Goal: Information Seeking & Learning: Learn about a topic

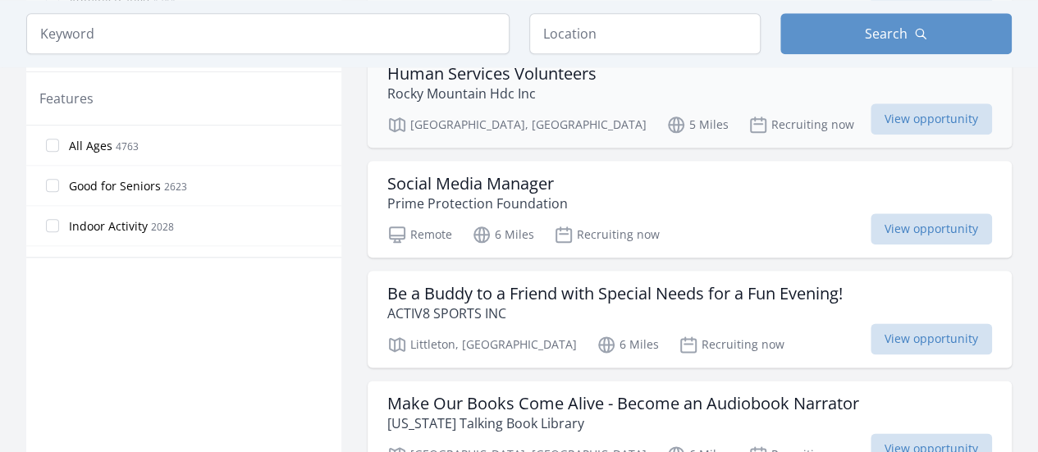
scroll to position [948, 0]
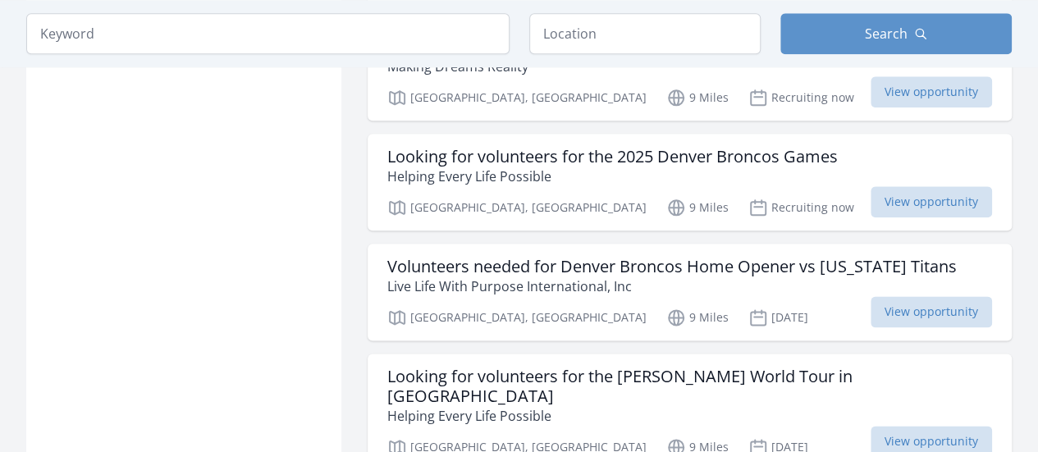
scroll to position [4015, 0]
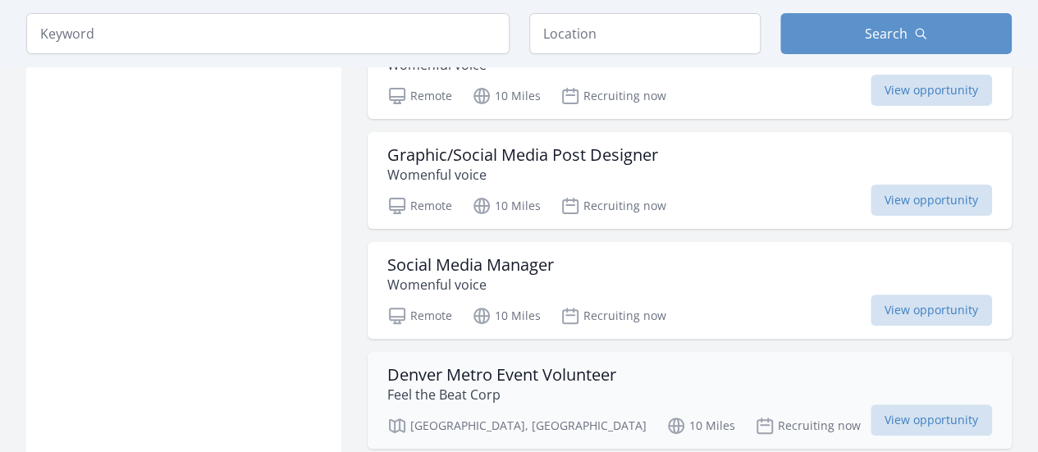
scroll to position [6338, 0]
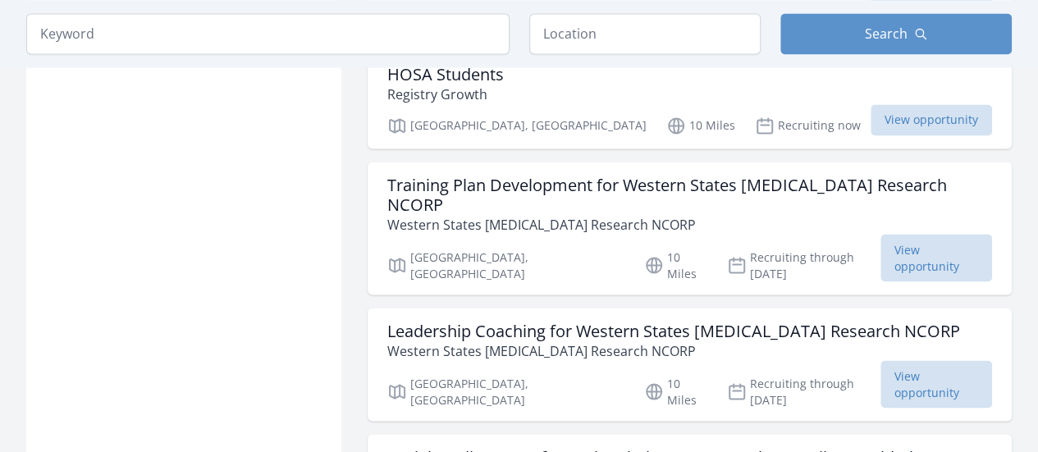
scroll to position [7643, 0]
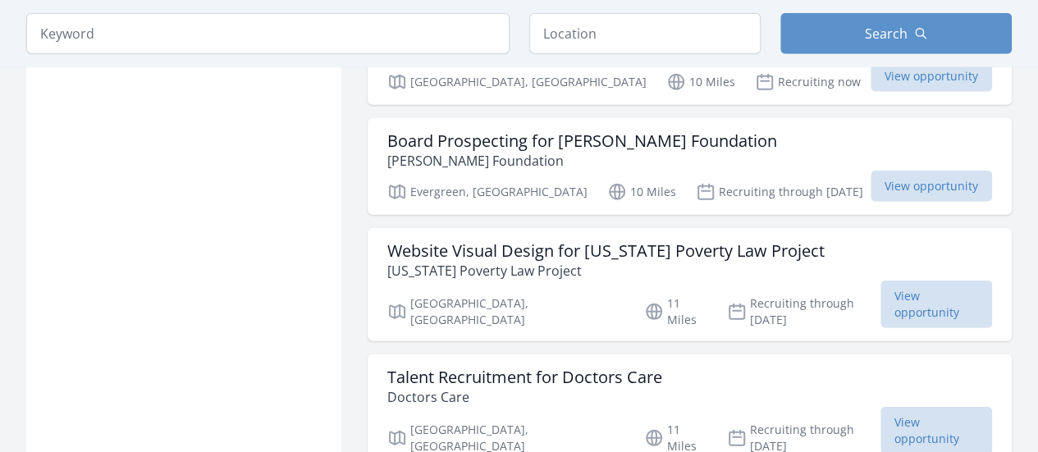
scroll to position [8435, 0]
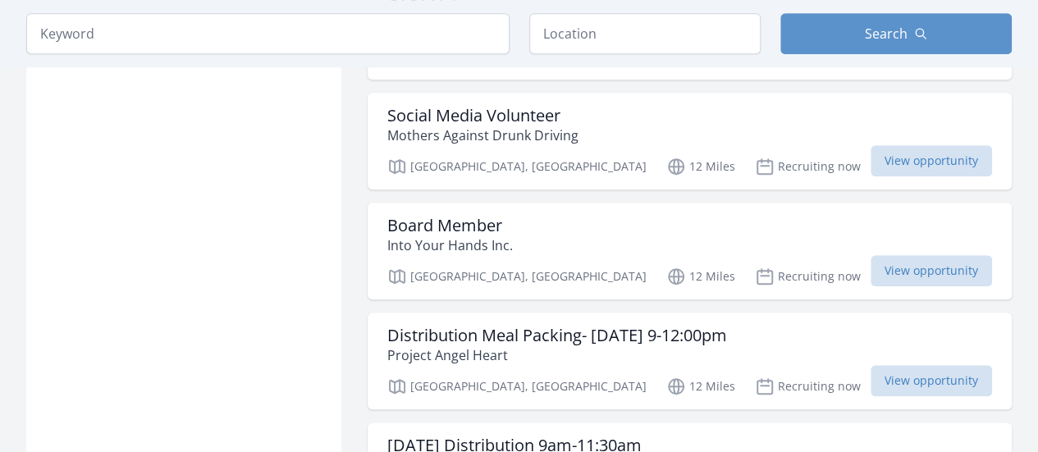
scroll to position [9773, 0]
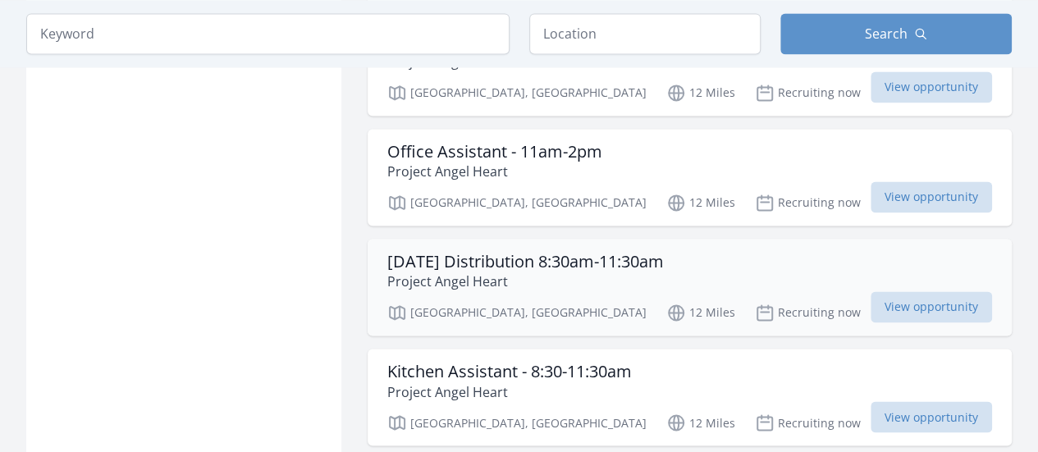
scroll to position [10521, 0]
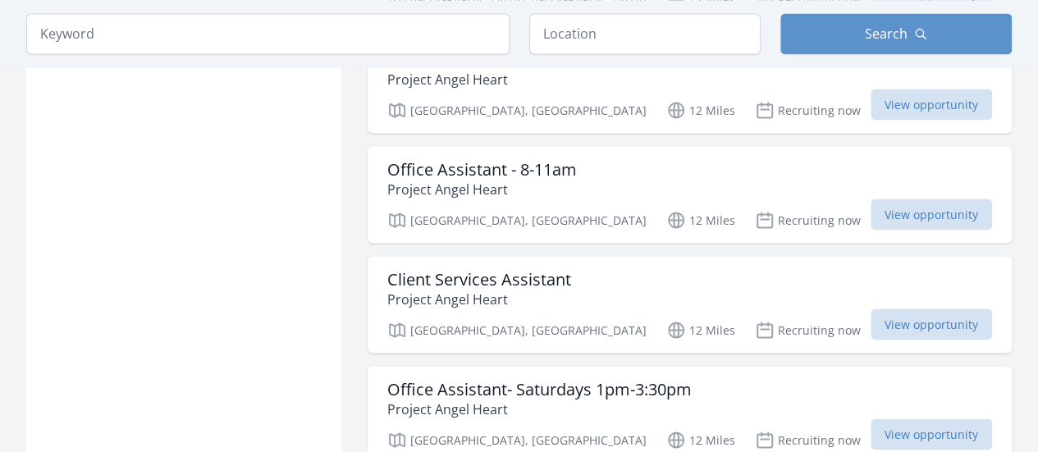
scroll to position [10825, 0]
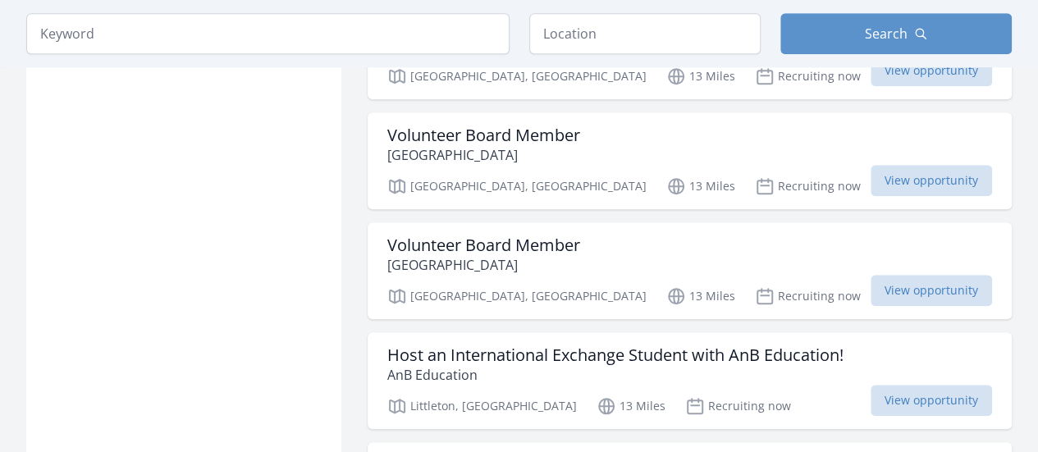
scroll to position [13084, 0]
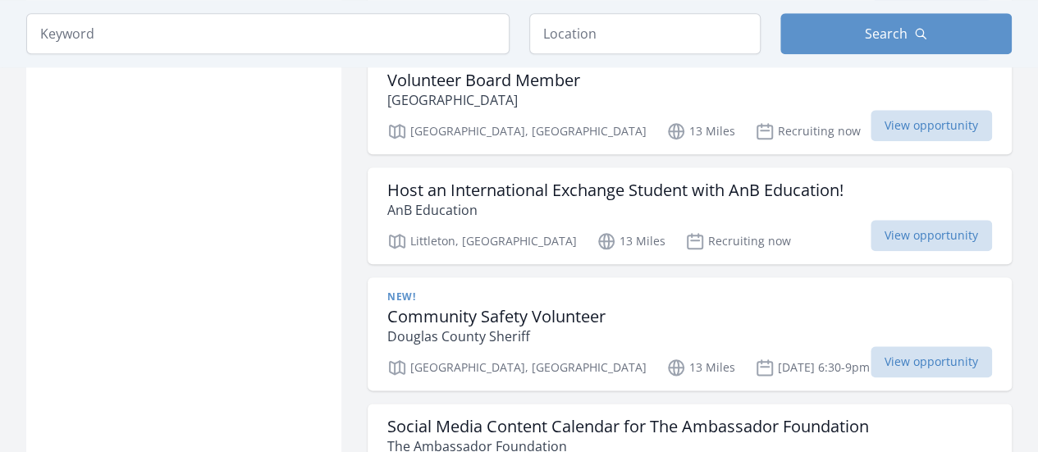
scroll to position [13297, 0]
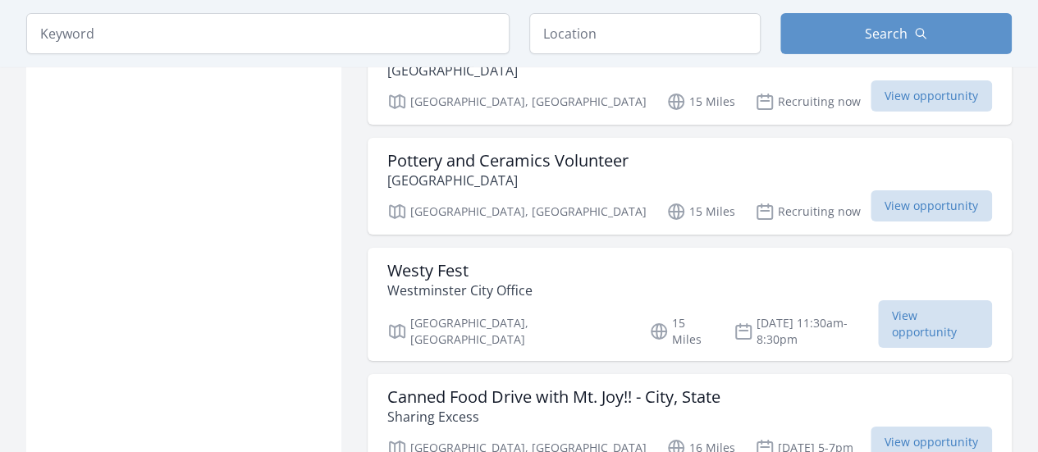
scroll to position [15212, 0]
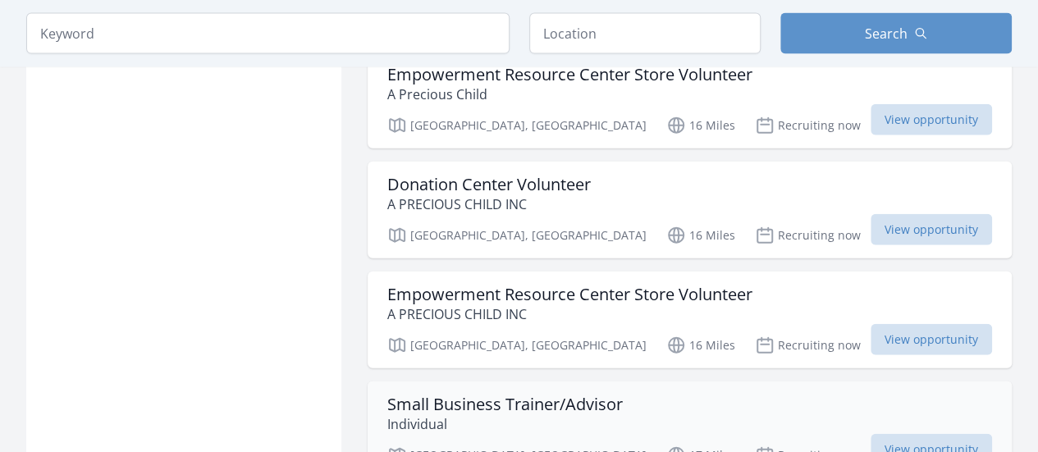
scroll to position [17424, 0]
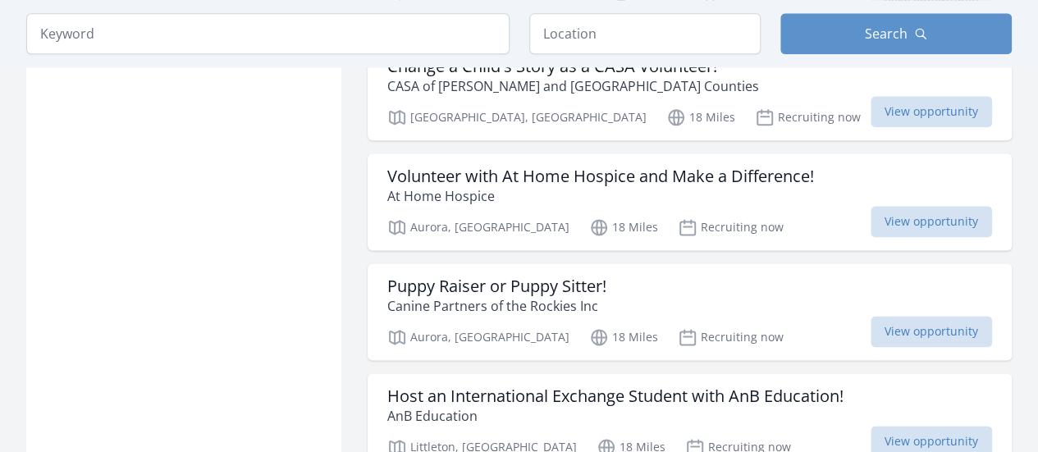
scroll to position [19639, 0]
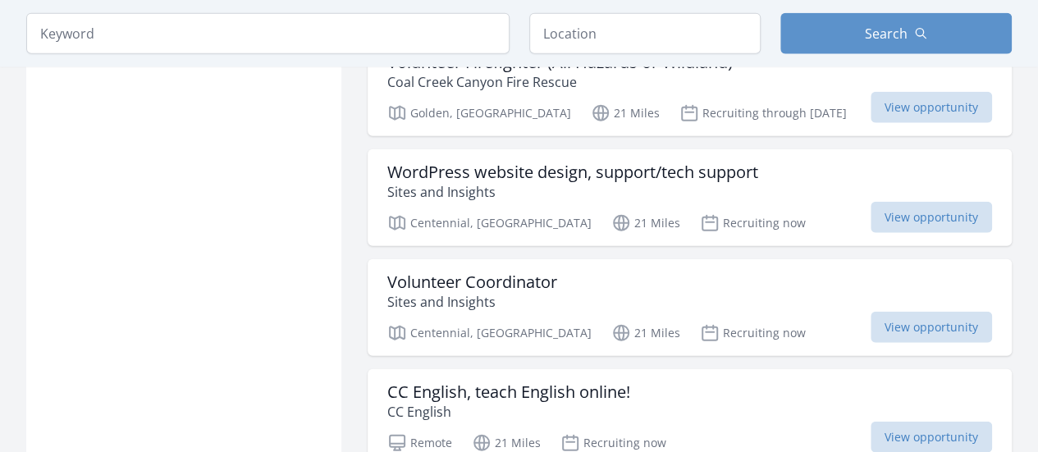
scroll to position [20628, 0]
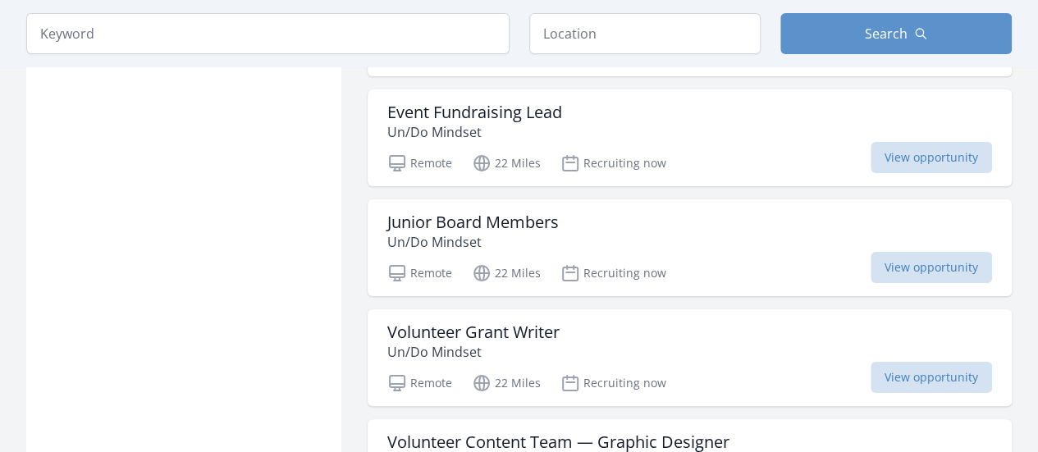
scroll to position [21875, 0]
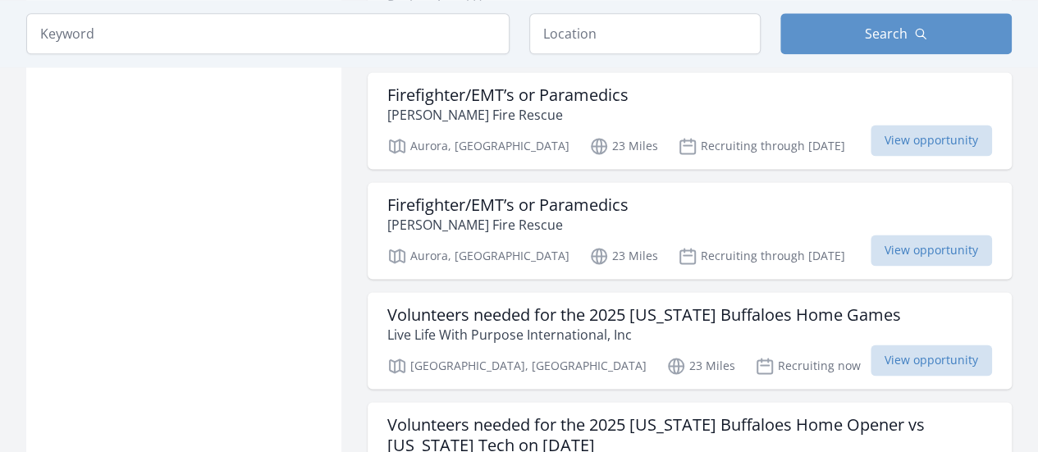
scroll to position [22905, 0]
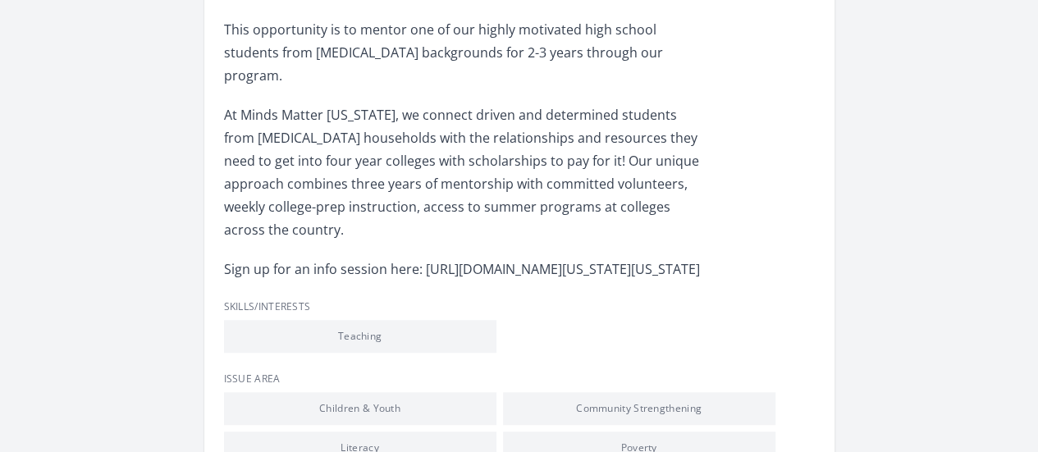
scroll to position [494, 0]
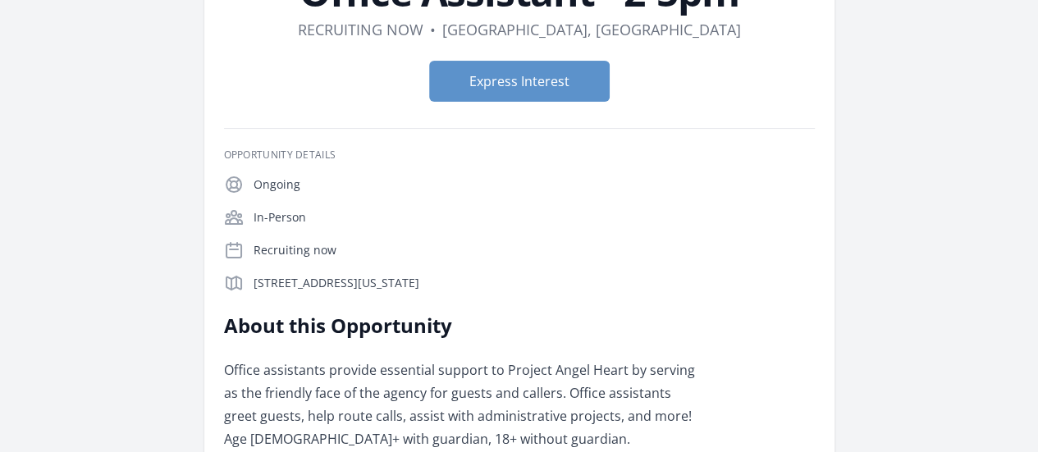
scroll to position [127, 0]
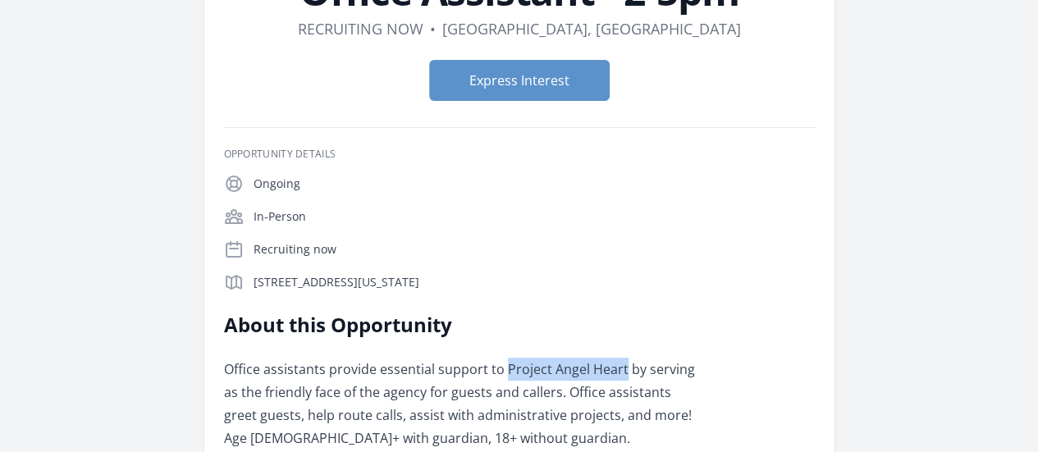
drag, startPoint x: 606, startPoint y: 200, endPoint x: 719, endPoint y: 199, distance: 113.2
click at [704, 358] on p "Office assistants provide essential support to Project Angel Heart by serving a…" at bounding box center [464, 404] width 480 height 92
copy p "Project Angel Heart"
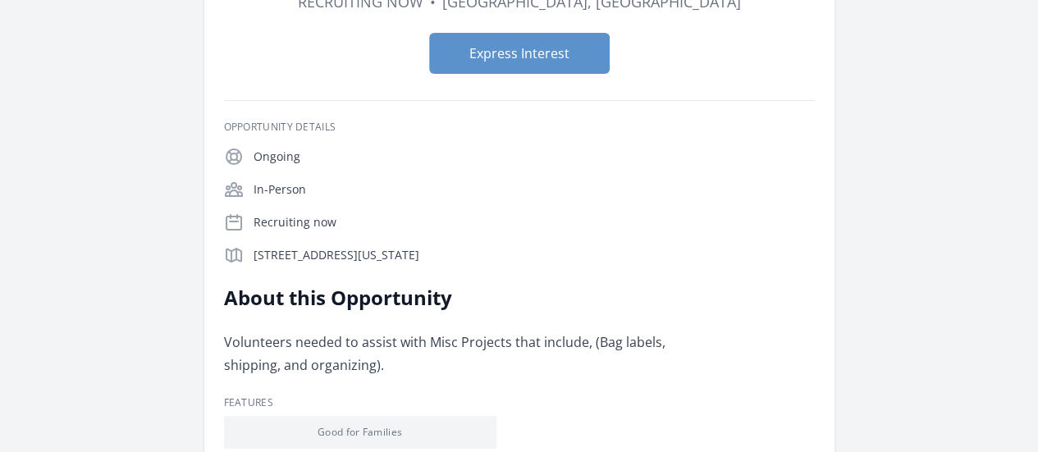
scroll to position [155, 0]
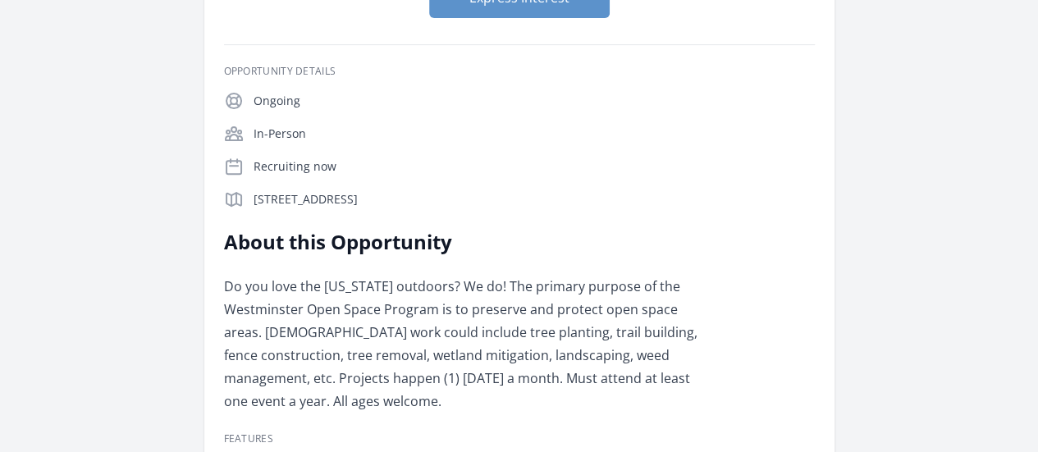
scroll to position [237, 0]
